Goal: Task Accomplishment & Management: Manage account settings

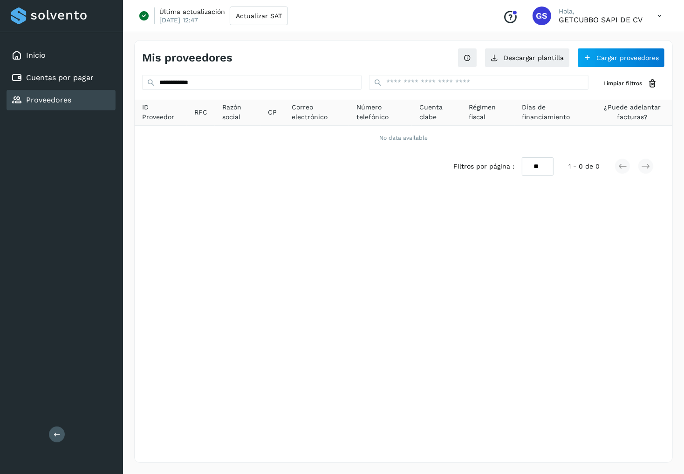
click at [287, 86] on input "**********" at bounding box center [251, 82] width 219 height 15
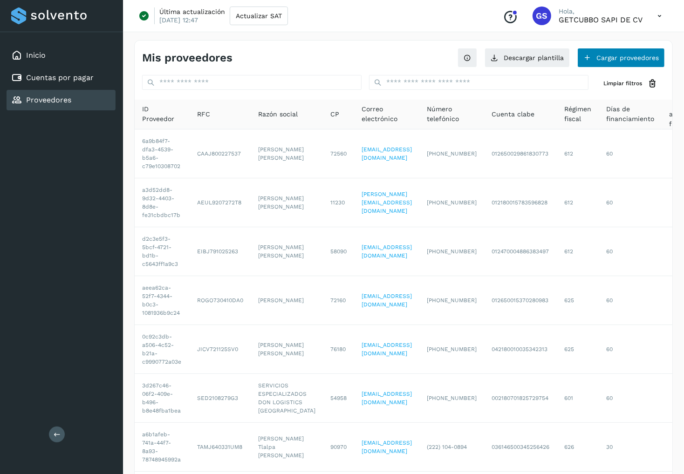
click at [592, 64] on button "Cargar proveedores" at bounding box center [621, 58] width 88 height 20
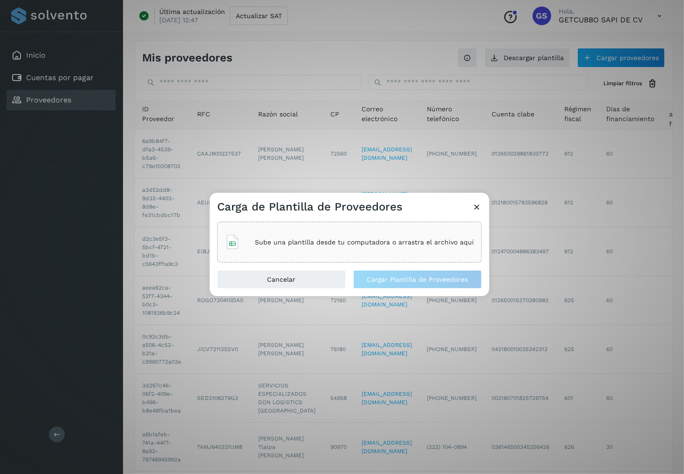
click at [366, 238] on p "Sube una plantilla desde tu computadora o arrastra el archivo aquí" at bounding box center [364, 242] width 219 height 8
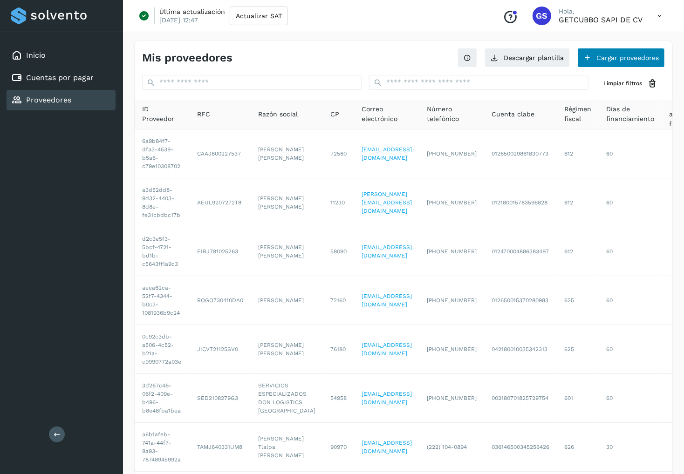
click at [612, 63] on button "Cargar proveedores" at bounding box center [621, 58] width 88 height 20
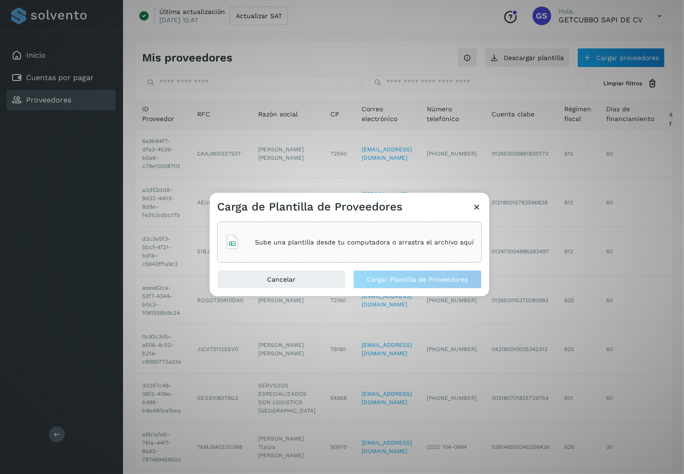
click at [392, 224] on div "Sube una plantilla desde tu computadora o arrastra el archivo aquí" at bounding box center [349, 242] width 264 height 41
click at [373, 277] on span "Cargar Plantilla de Proveedores" at bounding box center [417, 279] width 101 height 7
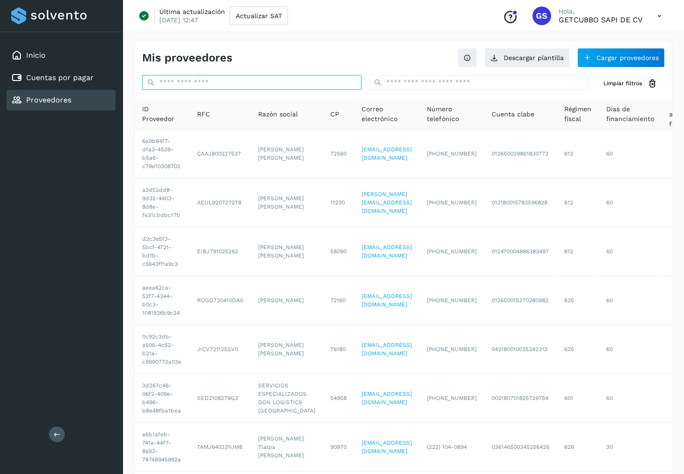
click at [311, 85] on input "text" at bounding box center [251, 82] width 219 height 15
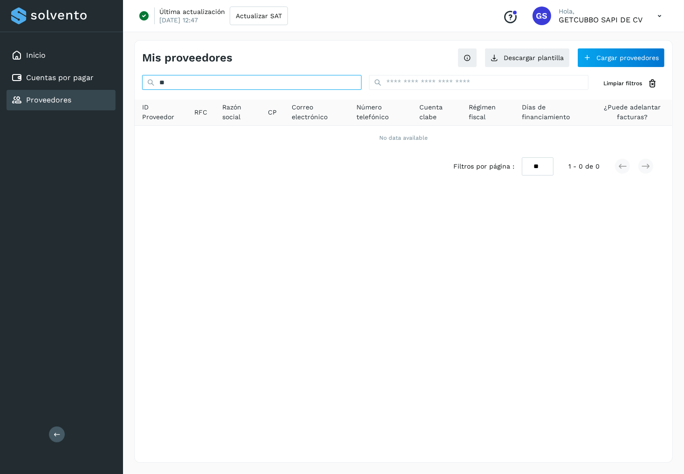
type input "*"
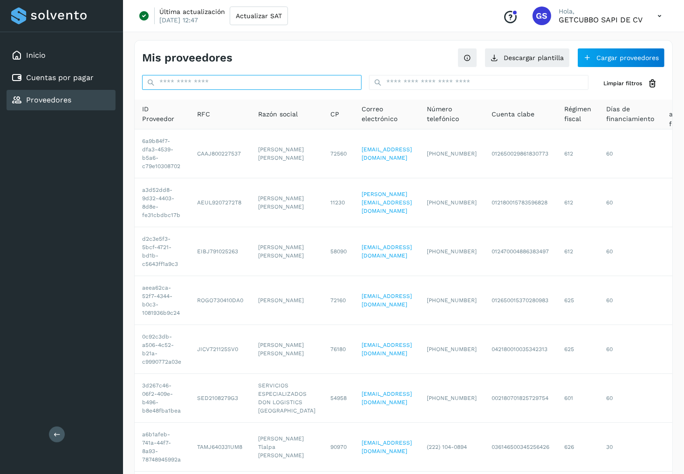
paste input "**********"
type input "**********"
click at [304, 79] on input "text" at bounding box center [251, 82] width 219 height 15
paste input "**********"
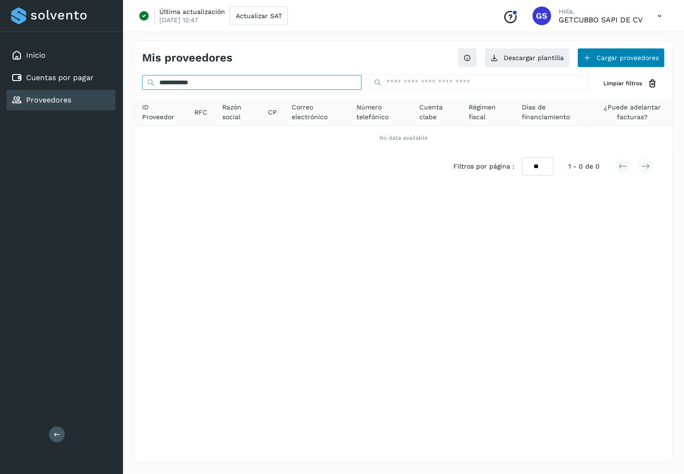
type input "**********"
click at [603, 61] on button "Cargar proveedores" at bounding box center [621, 58] width 88 height 20
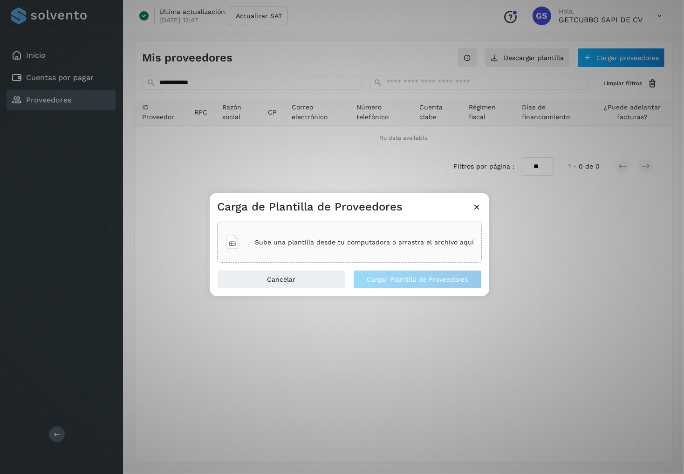
click at [375, 240] on p "Sube una plantilla desde tu computadora o arrastra el archivo aquí" at bounding box center [364, 242] width 219 height 8
click at [384, 288] on button "Cargar Plantilla de Proveedores" at bounding box center [417, 279] width 129 height 19
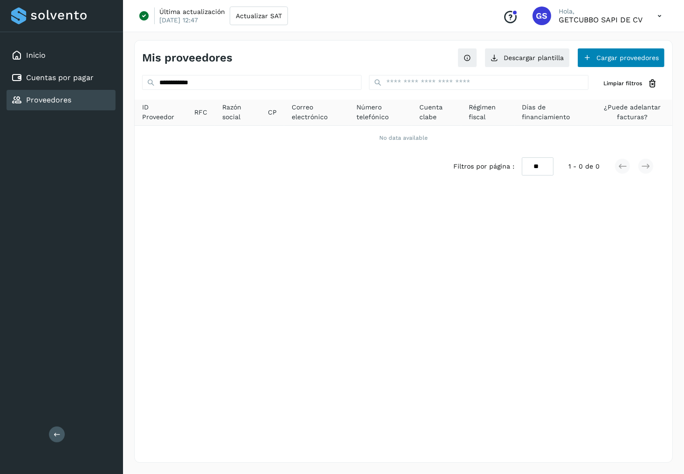
click at [606, 60] on button "Cargar proveedores" at bounding box center [621, 58] width 88 height 20
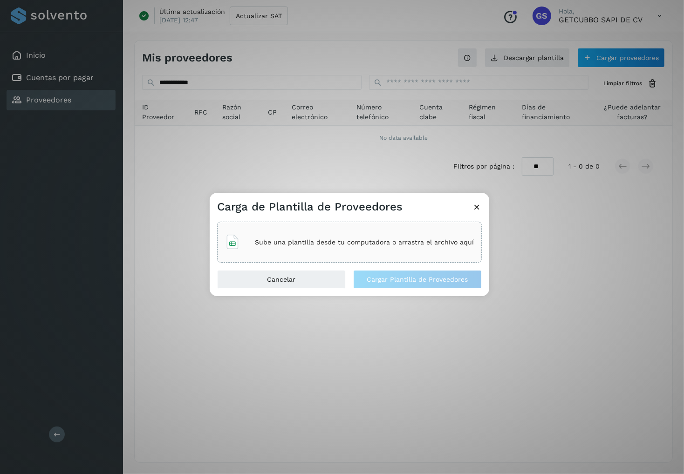
click at [389, 232] on div "Sube una plantilla desde tu computadora o arrastra el archivo aquí" at bounding box center [349, 242] width 249 height 25
click at [424, 281] on span "Cargar Plantilla de Proveedores" at bounding box center [417, 279] width 101 height 7
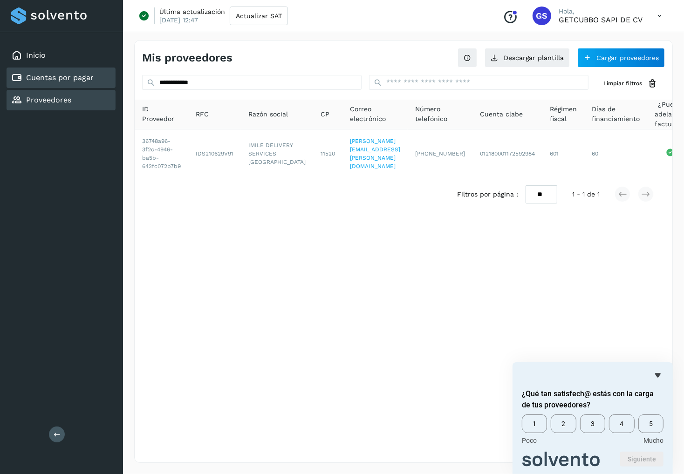
click at [91, 79] on link "Cuentas por pagar" at bounding box center [60, 77] width 68 height 9
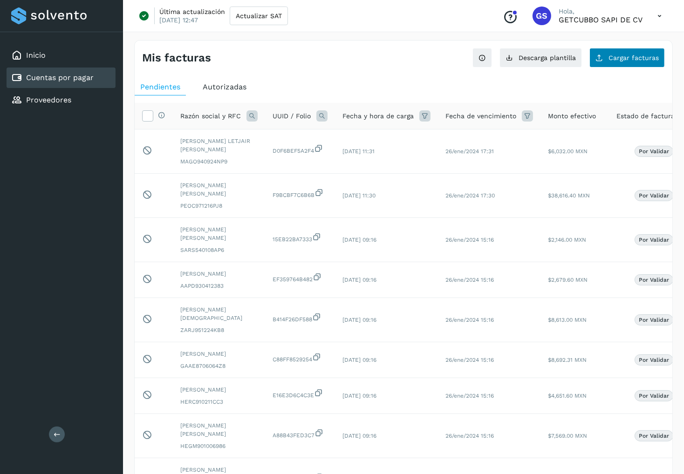
click at [616, 60] on span "Cargar facturas" at bounding box center [633, 57] width 50 height 7
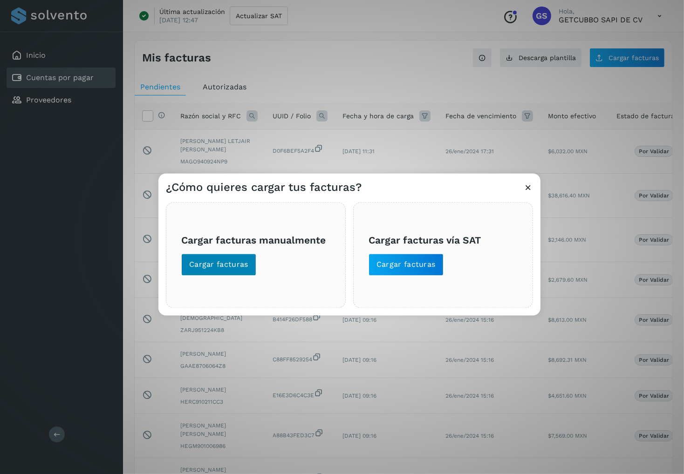
click at [232, 262] on span "Cargar facturas" at bounding box center [218, 265] width 59 height 10
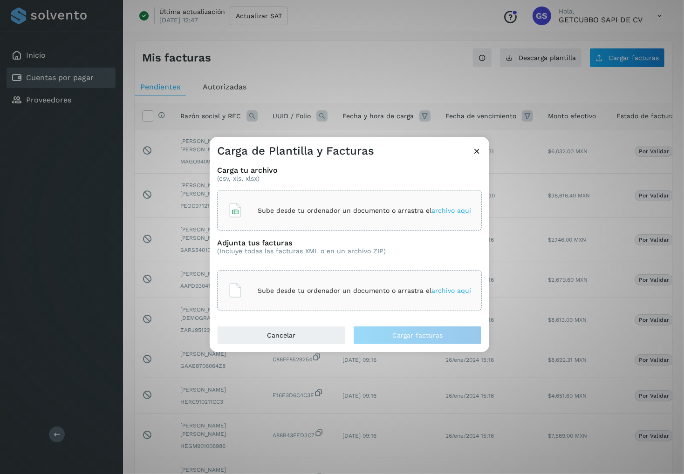
click at [281, 209] on p "Sube desde tu ordenador un documento o arrastra el archivo aquí" at bounding box center [363, 211] width 213 height 8
click at [321, 288] on p "Sube desde tu ordenador un documento o arrastra el archivo aquí" at bounding box center [363, 291] width 213 height 8
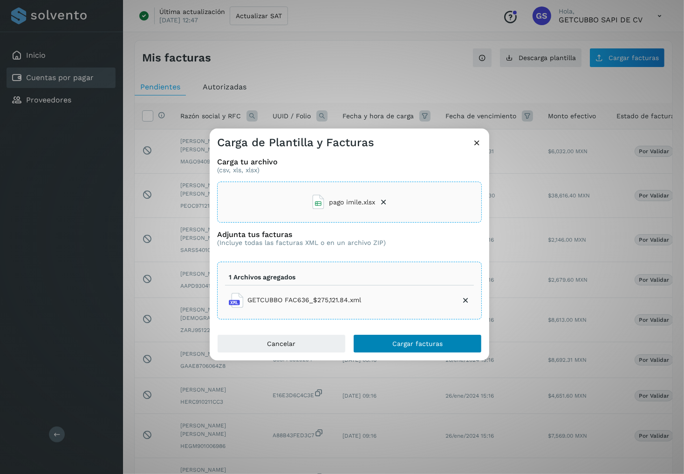
click at [407, 342] on span "Cargar facturas" at bounding box center [417, 343] width 50 height 7
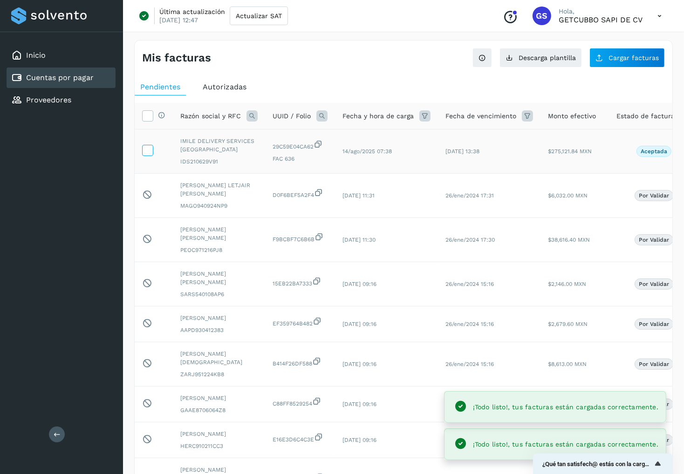
click at [148, 147] on icon at bounding box center [147, 150] width 10 height 10
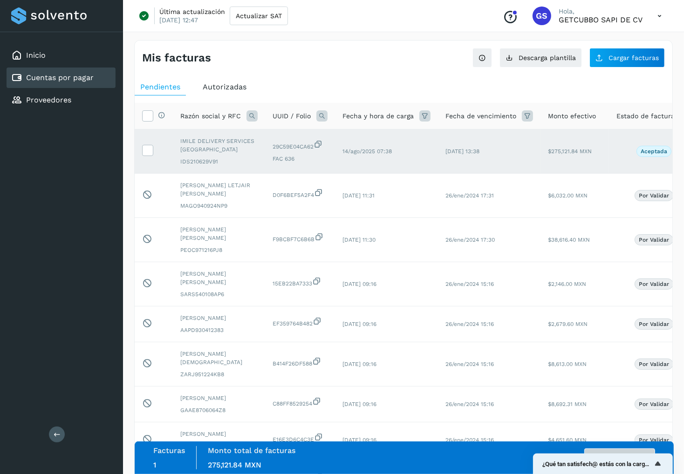
click at [613, 451] on button "Autorizar facturas" at bounding box center [619, 457] width 71 height 19
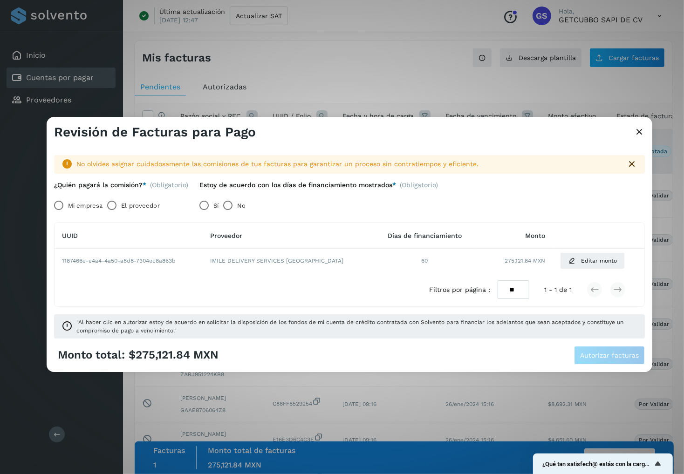
click at [86, 206] on label "Mi empresa" at bounding box center [85, 205] width 34 height 19
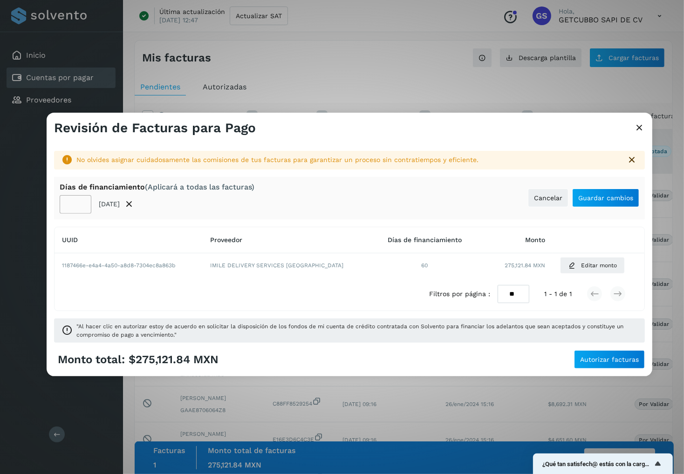
click at [70, 203] on input "**" at bounding box center [76, 204] width 32 height 19
type input "**"
click at [611, 195] on span "Guardar cambios" at bounding box center [605, 198] width 55 height 7
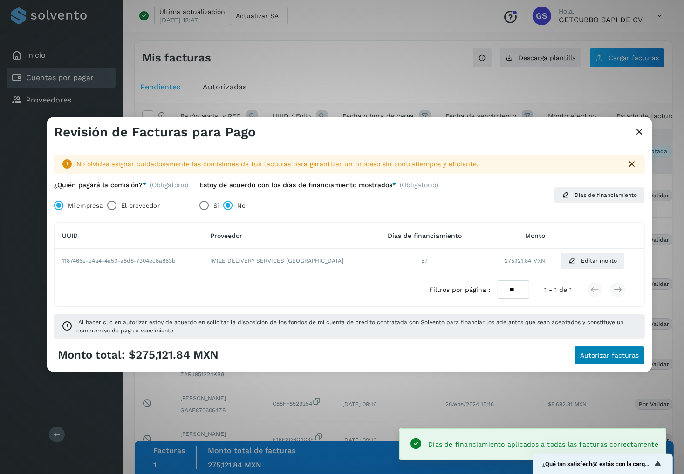
click at [596, 348] on button "Autorizar facturas" at bounding box center [609, 355] width 71 height 19
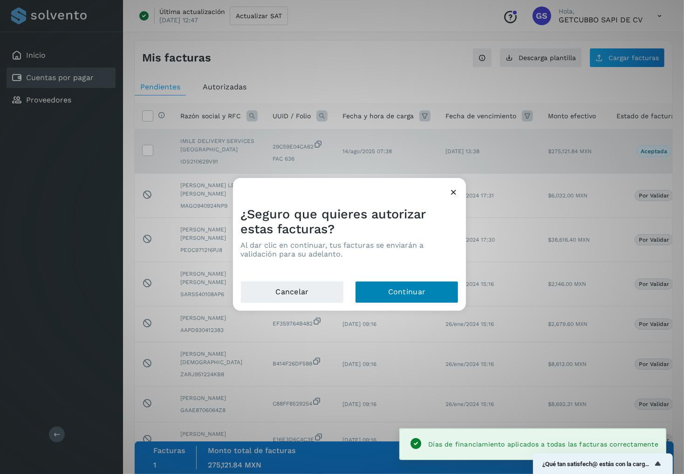
click at [415, 299] on button "Continuar" at bounding box center [406, 292] width 103 height 22
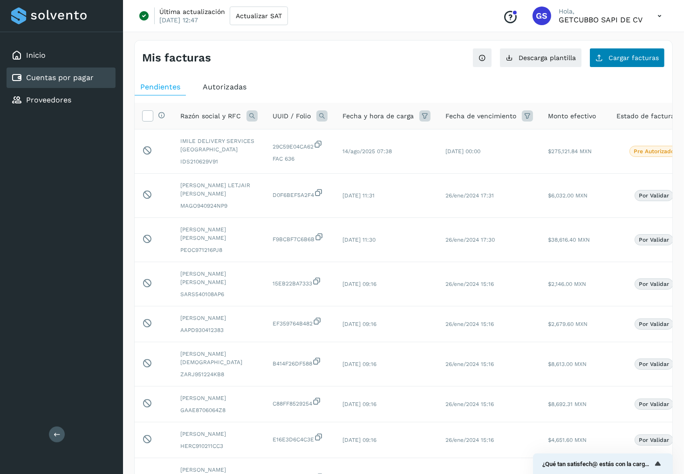
click at [616, 59] on span "Cargar facturas" at bounding box center [633, 57] width 50 height 7
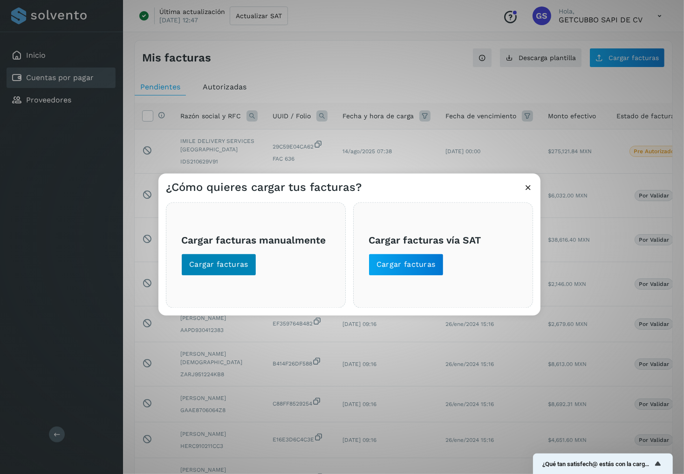
click at [240, 271] on button "Cargar facturas" at bounding box center [218, 265] width 75 height 22
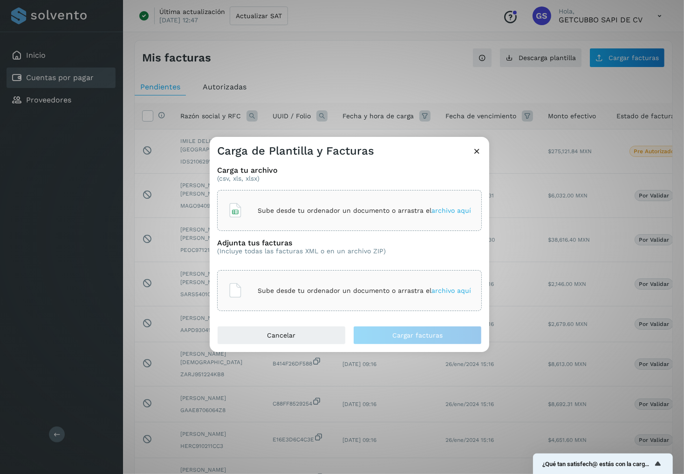
click at [283, 219] on div "Sube desde tu ordenador un documento o arrastra el archivo aquí" at bounding box center [349, 210] width 243 height 25
click at [314, 287] on p "Sube desde tu ordenador un documento o arrastra el archivo aquí" at bounding box center [363, 291] width 213 height 8
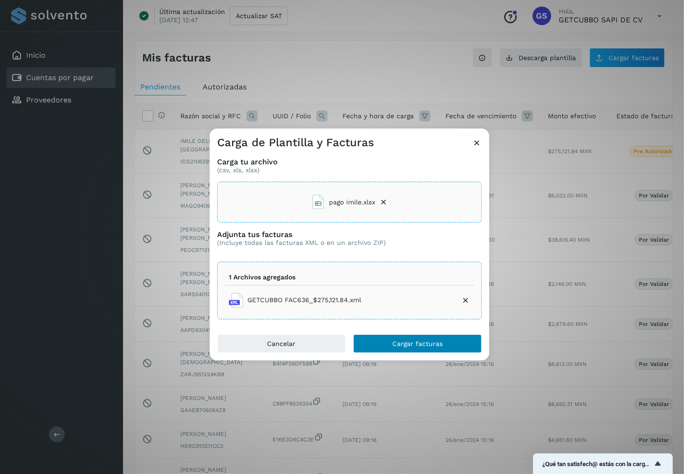
click at [432, 345] on span "Cargar facturas" at bounding box center [417, 343] width 50 height 7
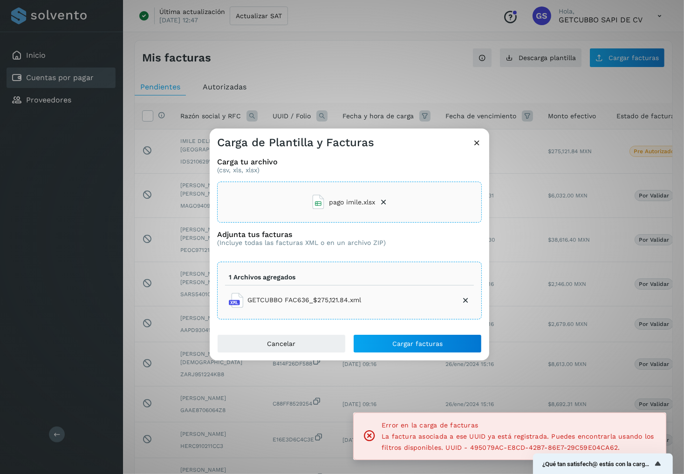
click at [474, 144] on icon at bounding box center [477, 143] width 10 height 10
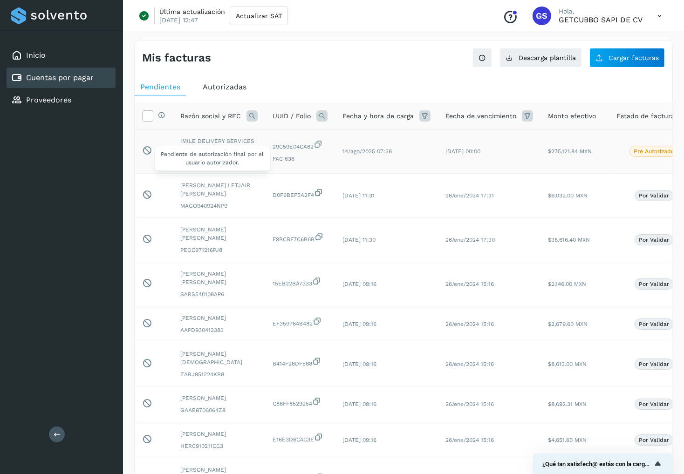
click at [147, 149] on icon at bounding box center [147, 150] width 10 height 10
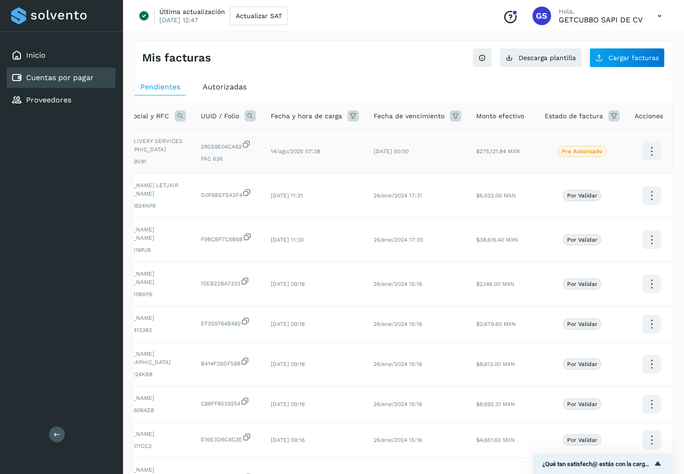
scroll to position [0, 71]
click at [648, 152] on icon at bounding box center [652, 152] width 22 height 22
click at [483, 163] on div at bounding box center [342, 237] width 684 height 474
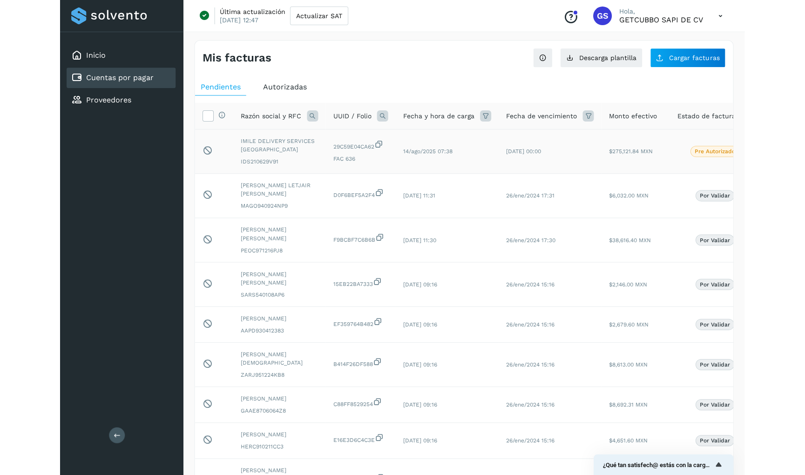
scroll to position [0, 0]
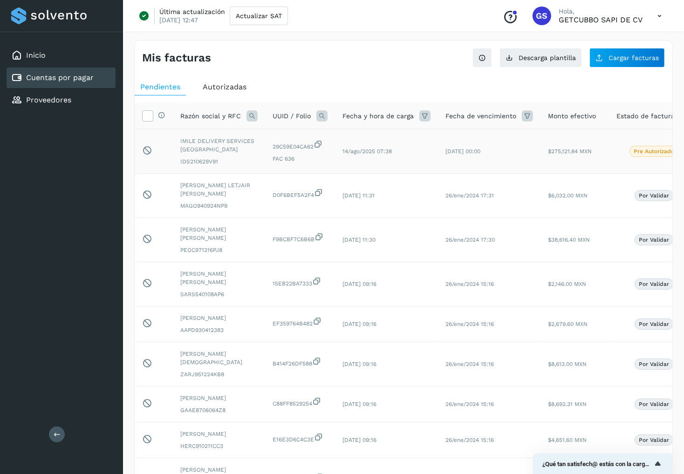
click at [318, 141] on icon at bounding box center [317, 144] width 9 height 10
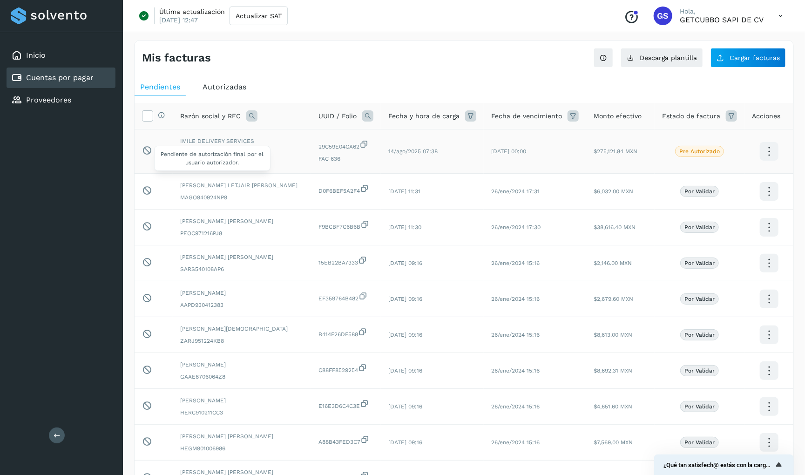
click at [150, 145] on icon at bounding box center [147, 150] width 10 height 10
click at [683, 148] on icon at bounding box center [769, 152] width 22 height 22
click at [683, 141] on button "Ver Detalle" at bounding box center [722, 142] width 111 height 18
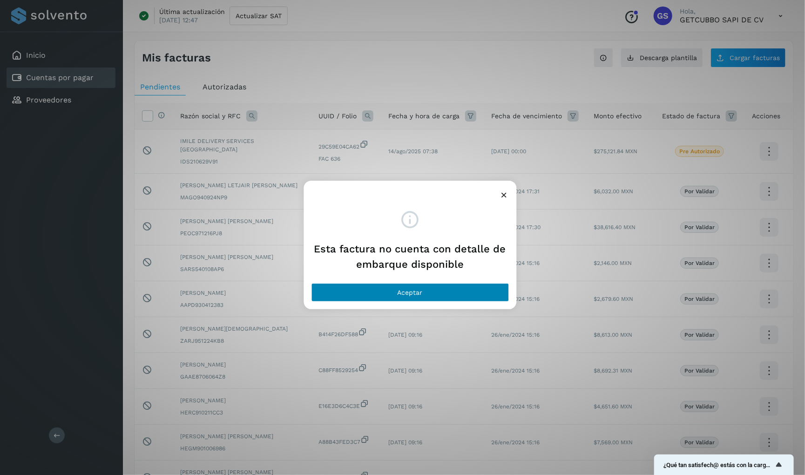
click at [456, 288] on button "Aceptar" at bounding box center [410, 292] width 198 height 19
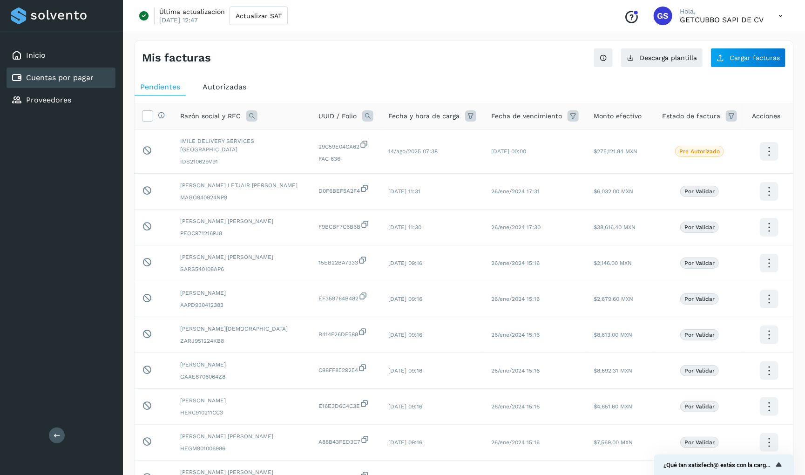
click at [683, 148] on icon at bounding box center [769, 152] width 22 height 22
click at [567, 156] on div at bounding box center [402, 237] width 805 height 475
click at [145, 147] on icon at bounding box center [147, 150] width 10 height 10
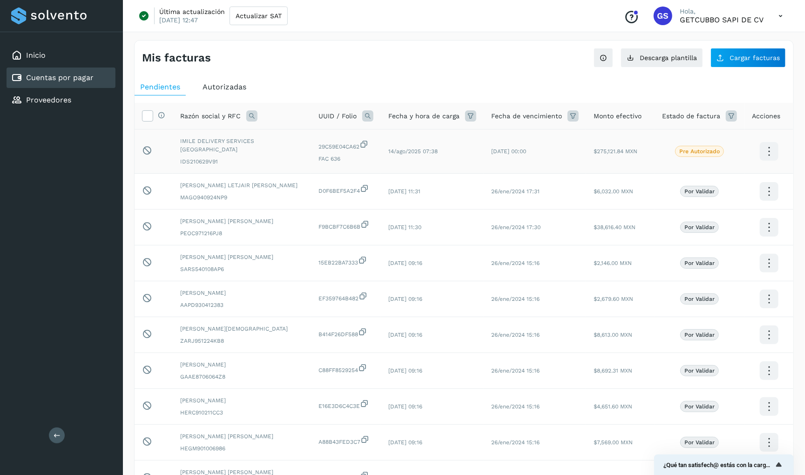
click at [318, 155] on span "FAC 636" at bounding box center [345, 159] width 55 height 8
click at [359, 143] on icon at bounding box center [363, 144] width 9 height 10
click at [359, 139] on icon at bounding box center [363, 144] width 9 height 10
